Goal: Navigation & Orientation: Find specific page/section

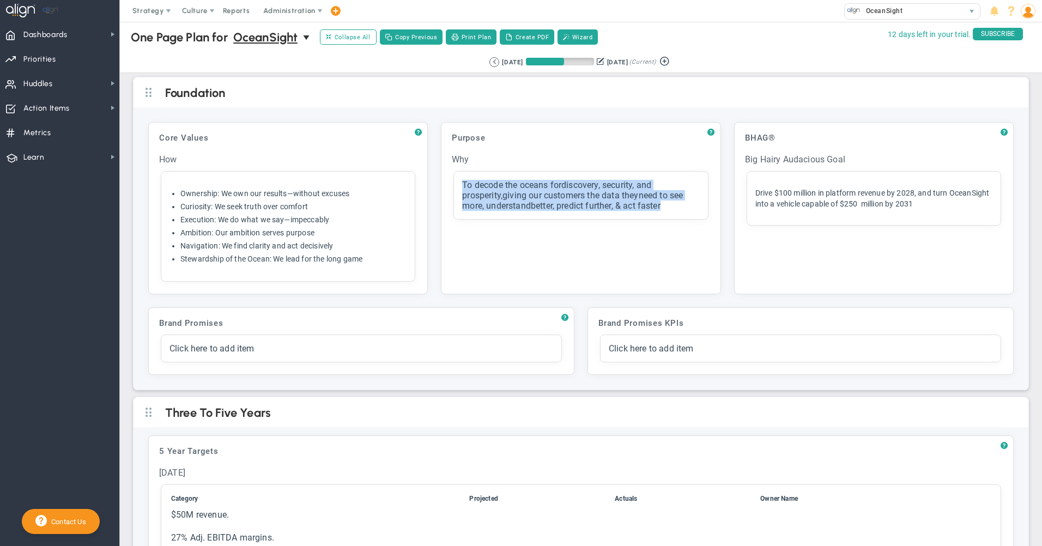
drag, startPoint x: 459, startPoint y: 181, endPoint x: 677, endPoint y: 228, distance: 222.9
click at [677, 228] on div "Purpose Click to add header Purpose Purpose No header added Purpose Why Click t…" at bounding box center [581, 208] width 268 height 160
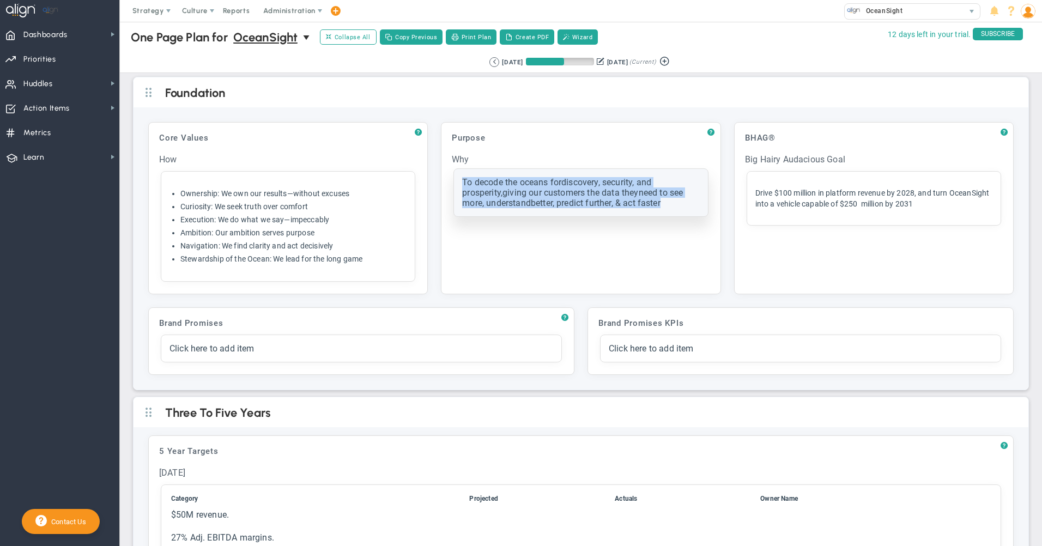
drag, startPoint x: 677, startPoint y: 228, endPoint x: 673, endPoint y: 211, distance: 17.6
click at [673, 211] on div "Click here to add item To decode the oceans for discovery, security, and prospe…" at bounding box center [580, 192] width 253 height 47
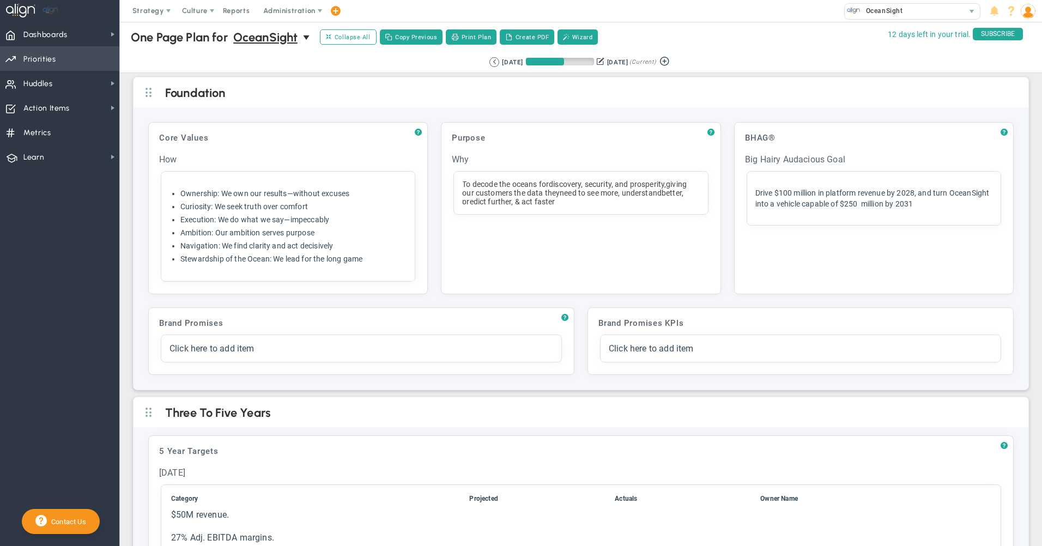
click at [51, 62] on span "Priorities" at bounding box center [39, 59] width 33 height 23
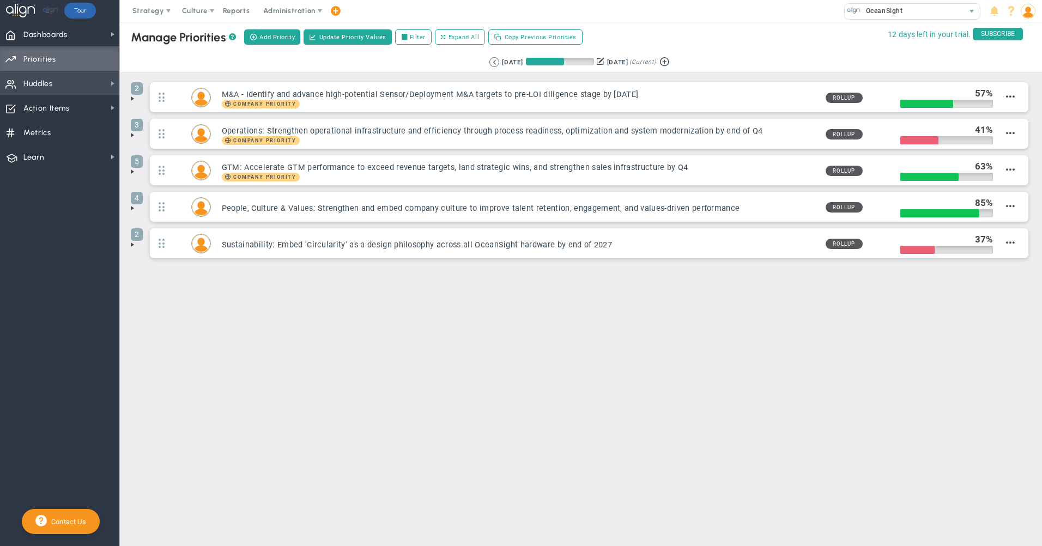
click at [58, 81] on span "Huddles Huddles" at bounding box center [59, 83] width 119 height 25
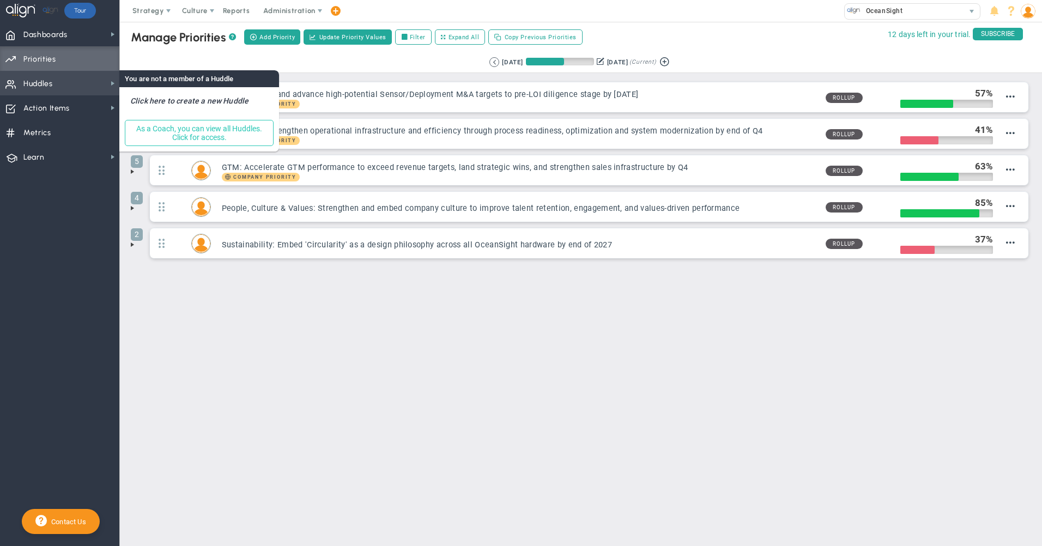
click at [201, 127] on button "As a Coach, you can view all Huddles. Click for access." at bounding box center [199, 133] width 149 height 26
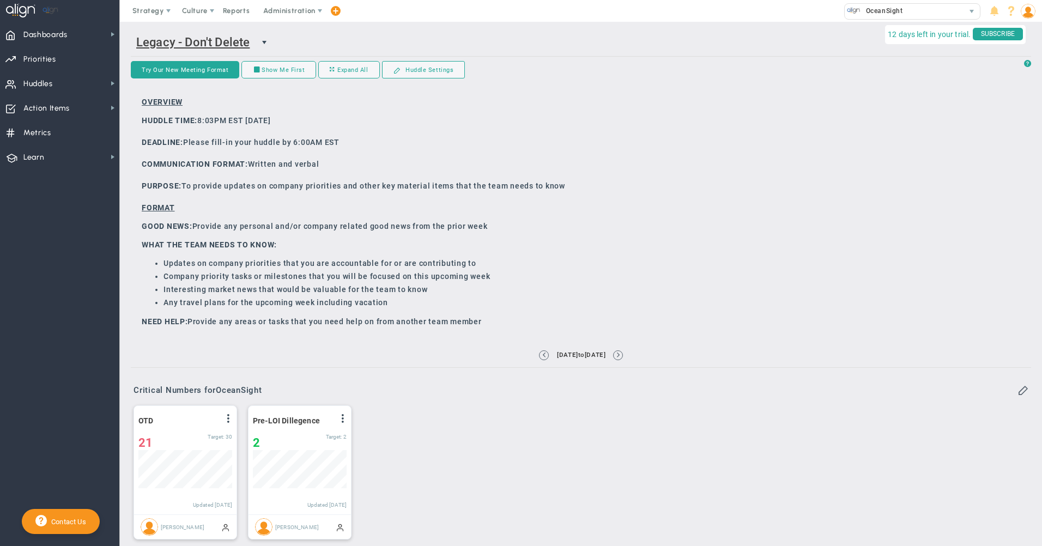
click at [261, 42] on span "select" at bounding box center [264, 42] width 9 height 9
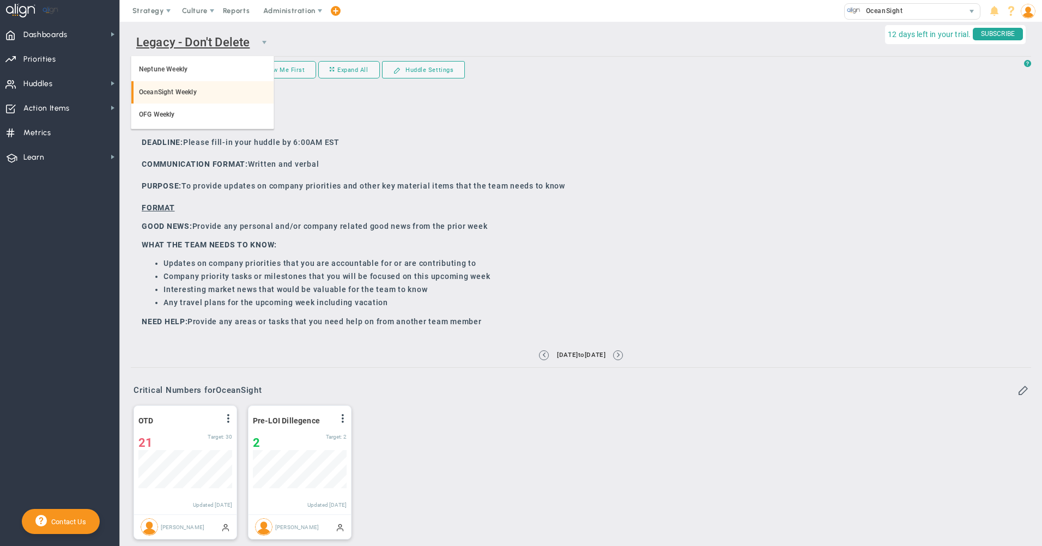
click at [185, 94] on li "OceanSight Weekly" at bounding box center [202, 92] width 142 height 23
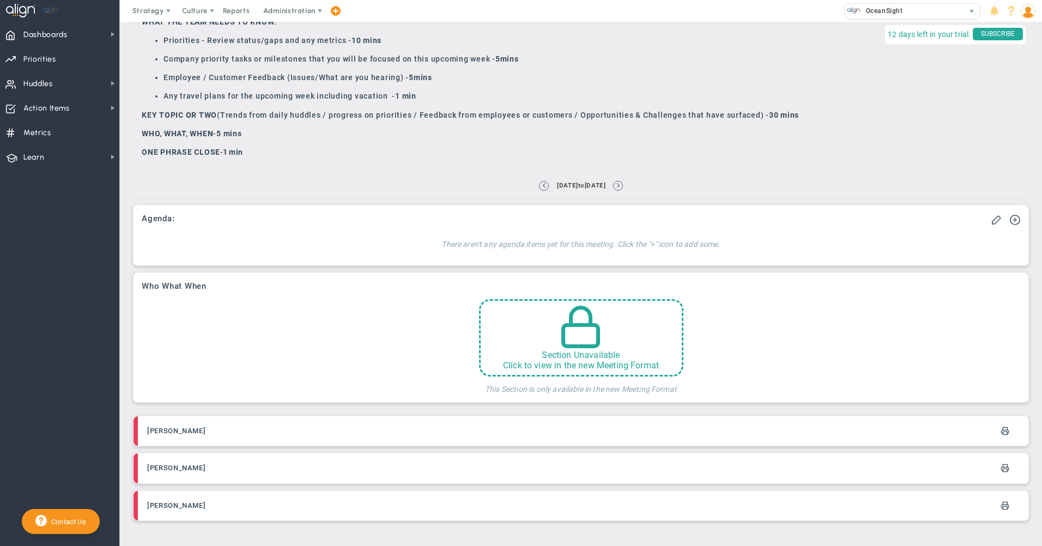
scroll to position [281, 0]
click at [217, 413] on div "[PERSON_NAME] [PERSON_NAME] [PERSON_NAME]" at bounding box center [581, 468] width 900 height 119
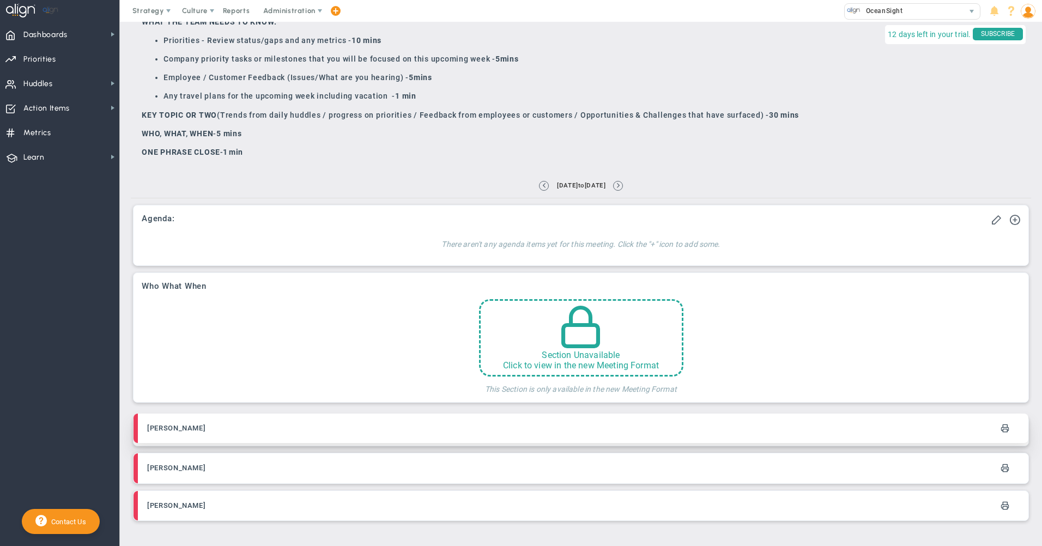
click at [233, 438] on div "[PERSON_NAME]" at bounding box center [364, 428] width 434 height 25
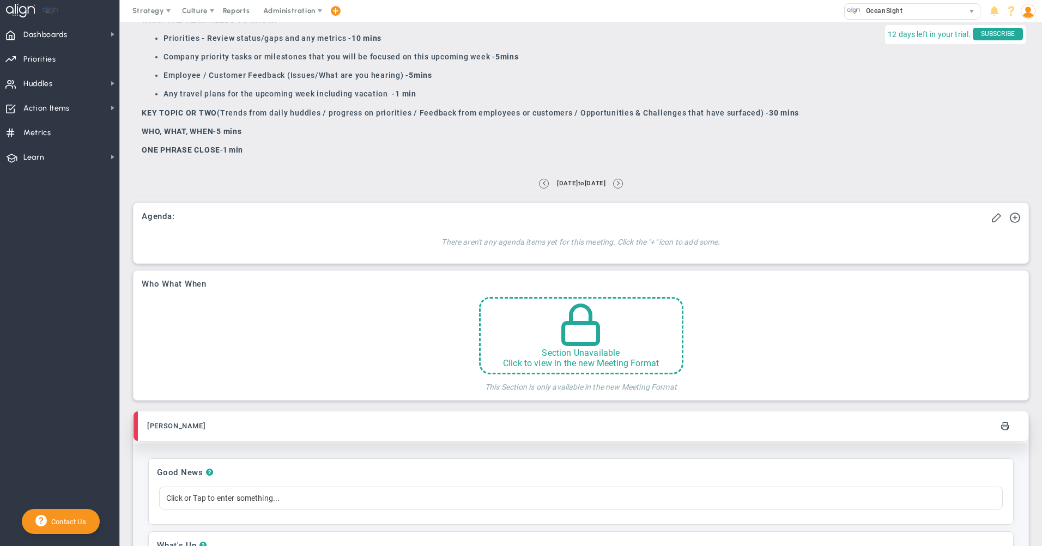
click at [234, 435] on div "[PERSON_NAME]" at bounding box center [364, 426] width 434 height 25
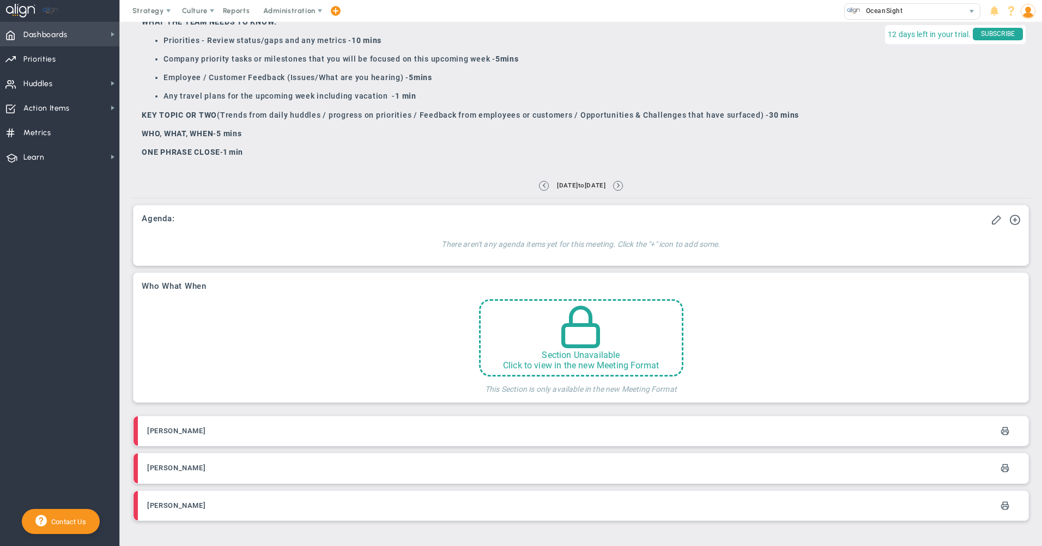
click at [55, 37] on span "Dashboards" at bounding box center [45, 34] width 44 height 23
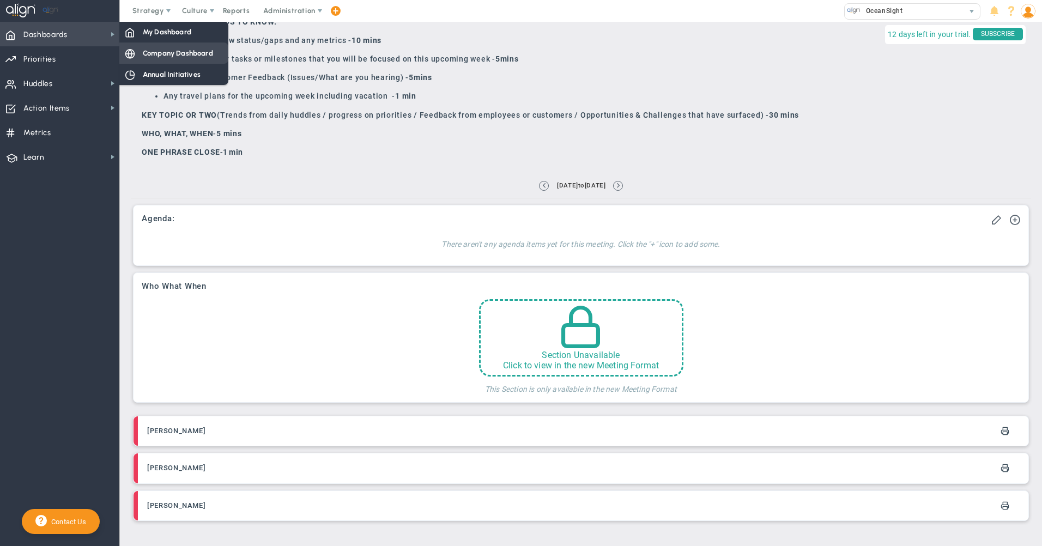
click at [179, 50] on span "Company Dashboard" at bounding box center [178, 53] width 70 height 10
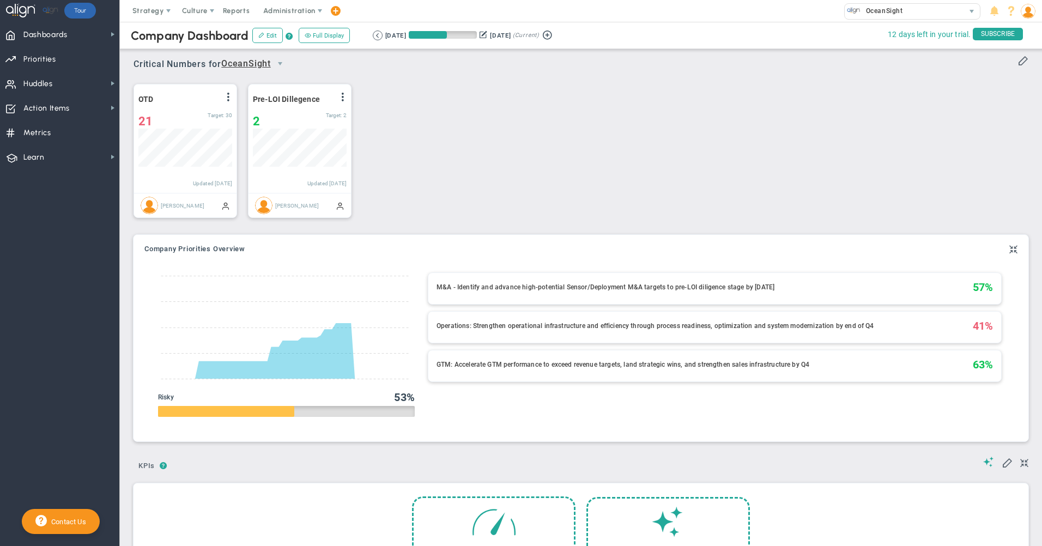
scroll to position [38, 94]
click at [29, 53] on span "Priorities" at bounding box center [39, 59] width 33 height 23
